Goal: Contribute content: Add original content to the website for others to see

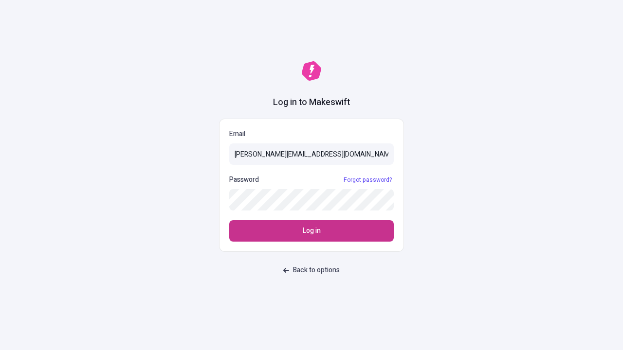
click at [311, 231] on span "Log in" at bounding box center [312, 231] width 18 height 11
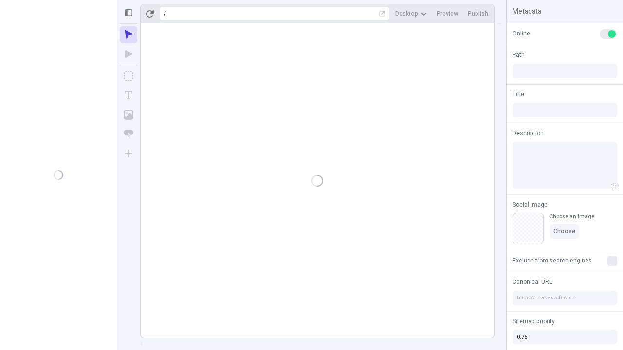
type input "/page-2"
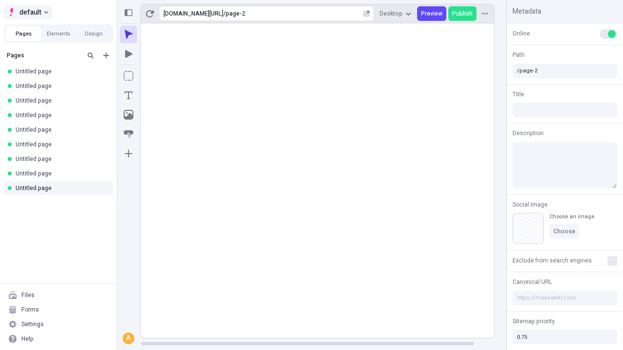
click at [27, 12] on span "default" at bounding box center [30, 12] width 22 height 12
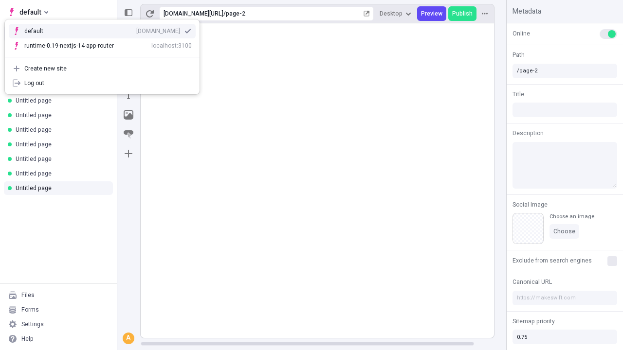
click at [136, 29] on div "[DOMAIN_NAME]" at bounding box center [158, 31] width 44 height 8
click at [106, 55] on icon "Add new" at bounding box center [106, 56] width 6 height 6
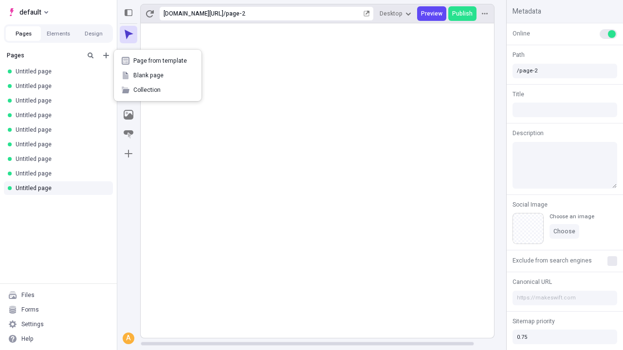
click at [158, 75] on span "Blank page" at bounding box center [163, 75] width 60 height 8
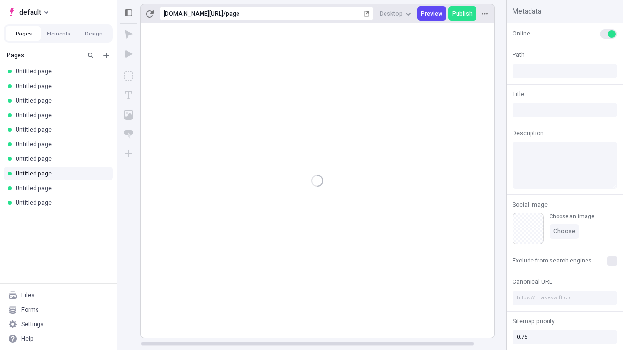
type input "/page"
click at [128, 76] on icon "Box" at bounding box center [129, 76] width 10 height 10
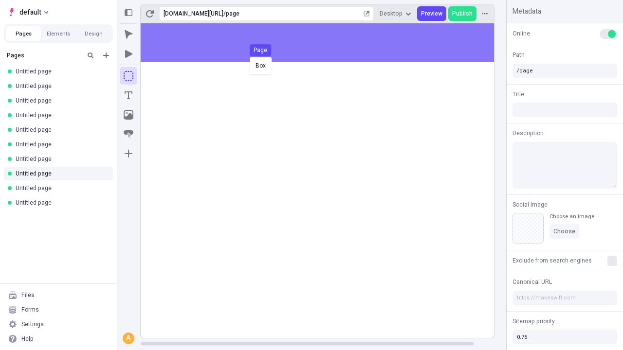
click at [327, 43] on div "Box Page" at bounding box center [311, 175] width 623 height 350
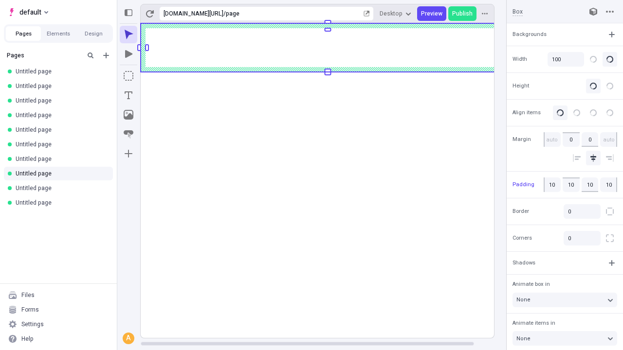
click at [128, 115] on icon "Image" at bounding box center [129, 115] width 10 height 10
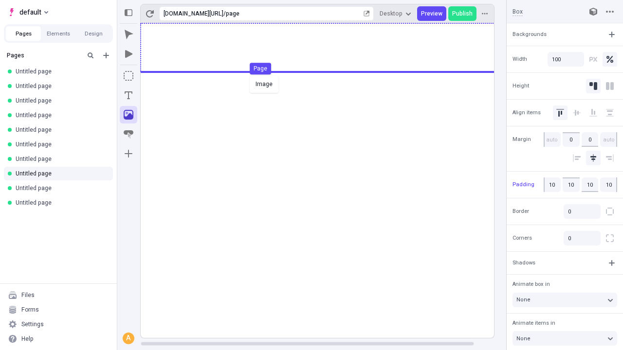
click at [327, 48] on div "Image Page" at bounding box center [311, 175] width 623 height 350
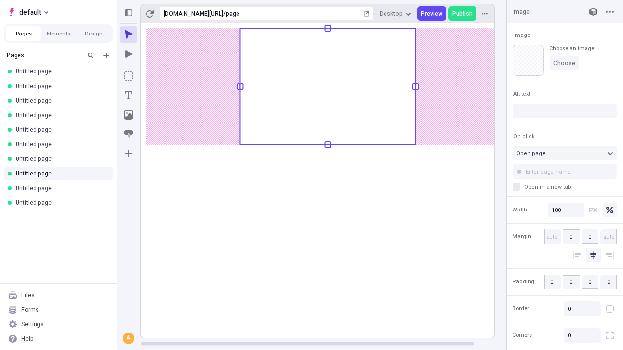
click at [128, 95] on icon "Text" at bounding box center [129, 95] width 8 height 8
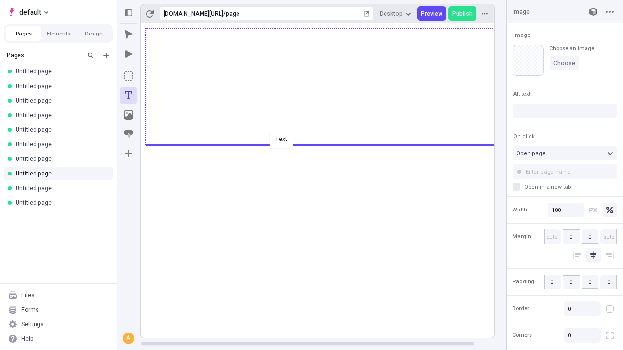
click at [327, 144] on div "Text" at bounding box center [311, 175] width 623 height 350
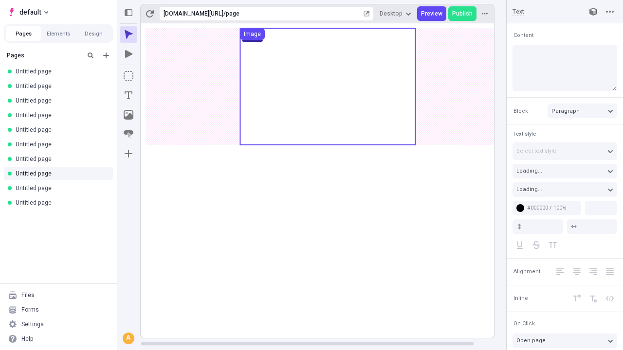
type input "18"
type input "1.5"
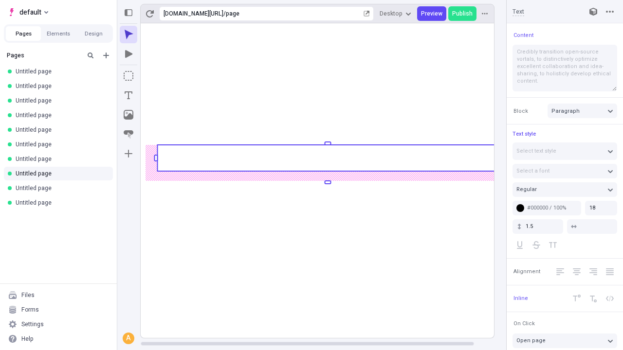
click at [327, 158] on rect at bounding box center [327, 158] width 340 height 26
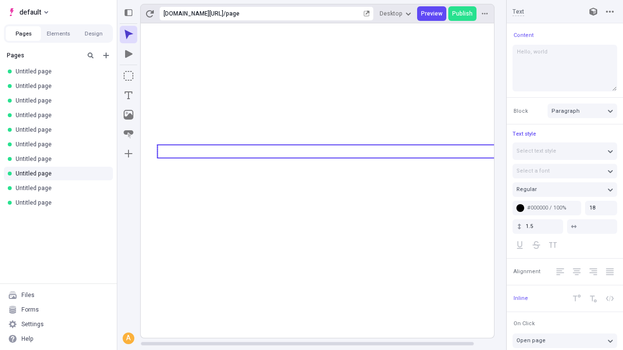
type textarea "Hello, world!"
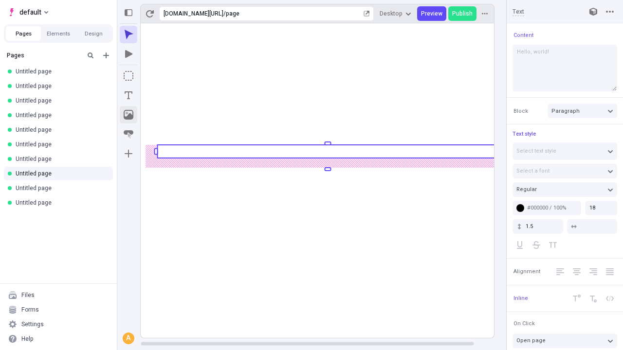
click at [128, 115] on icon "Image" at bounding box center [129, 115] width 10 height 10
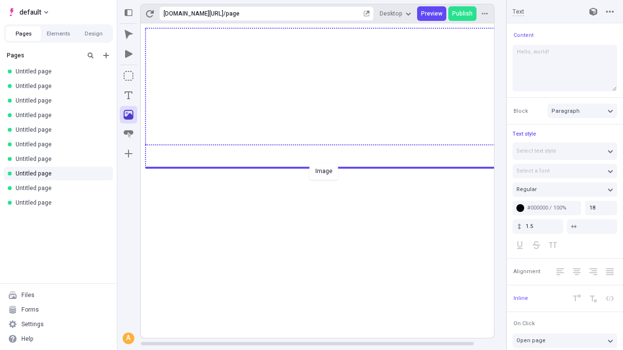
click at [327, 167] on div "Image" at bounding box center [311, 175] width 623 height 350
